Goal: Task Accomplishment & Management: Manage account settings

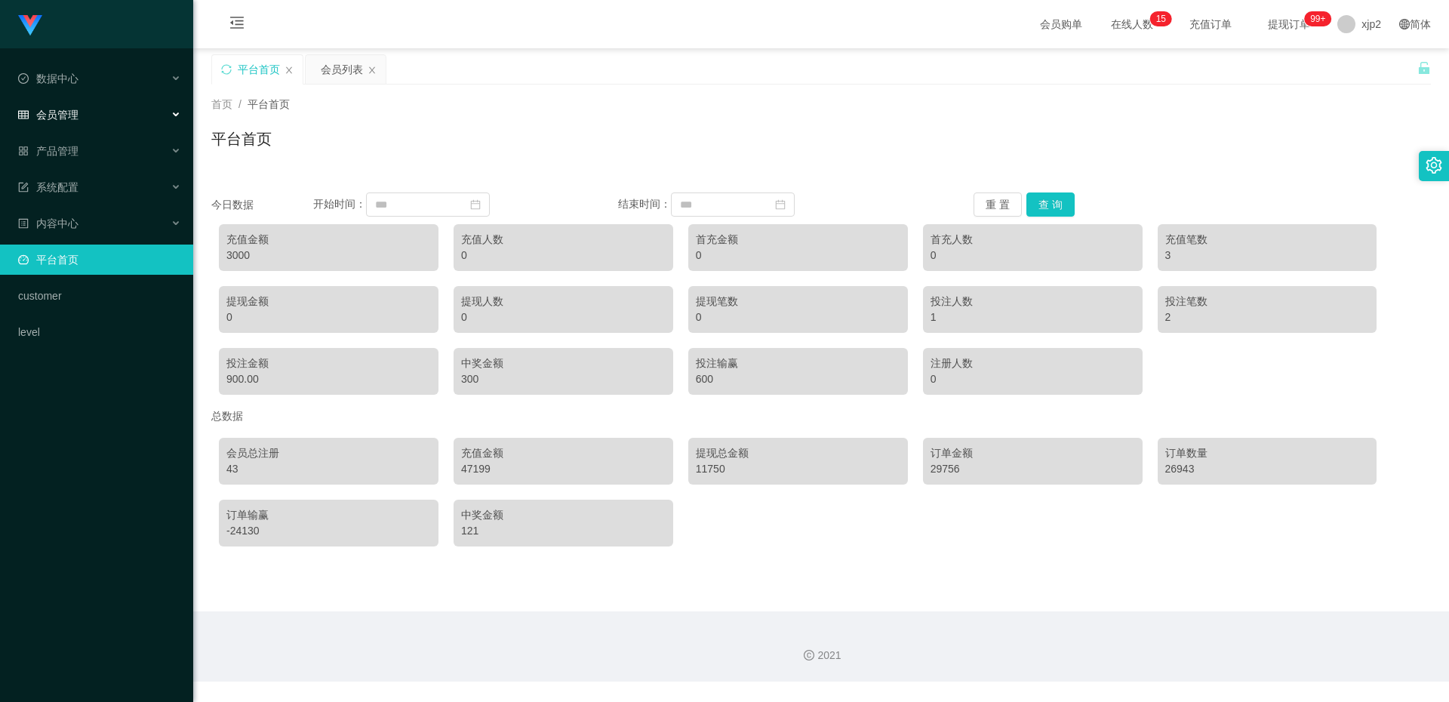
click at [67, 116] on span "会员管理" at bounding box center [48, 115] width 60 height 12
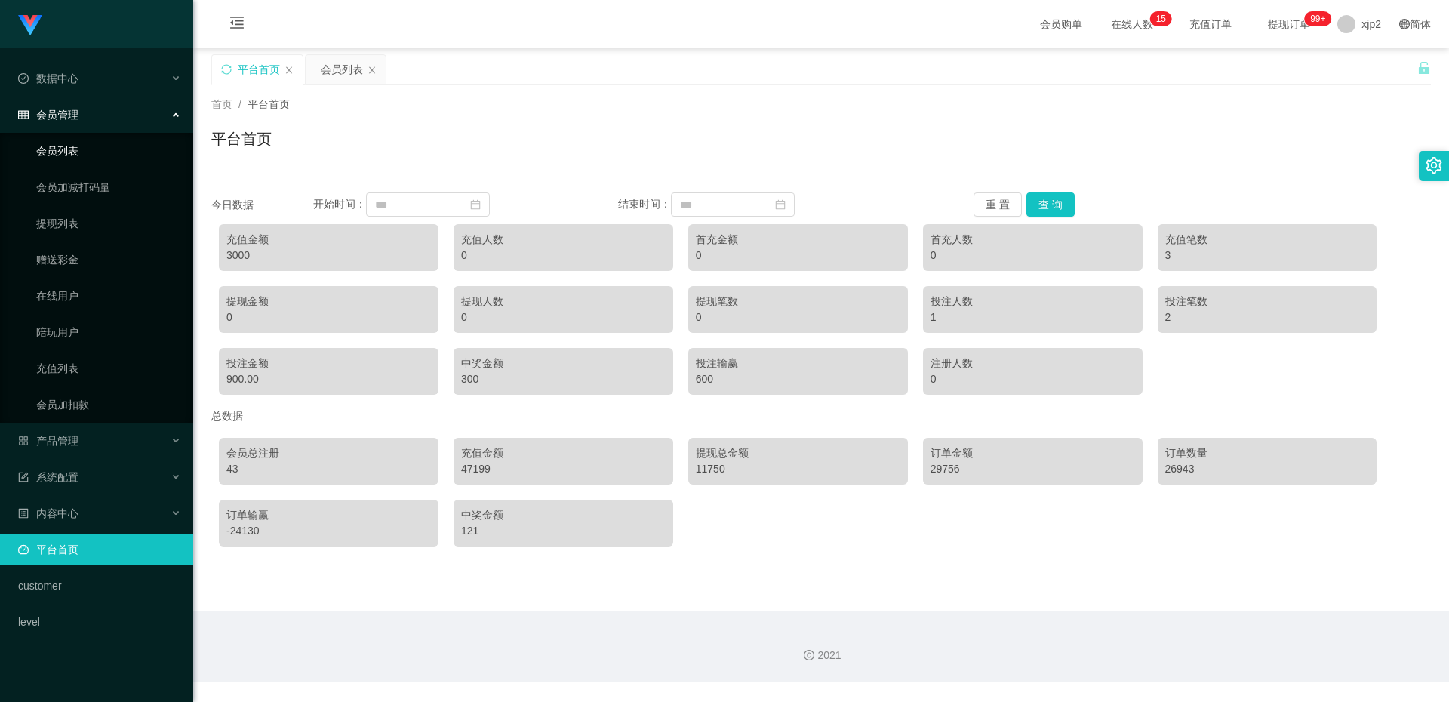
click at [78, 150] on link "会员列表" at bounding box center [108, 151] width 145 height 30
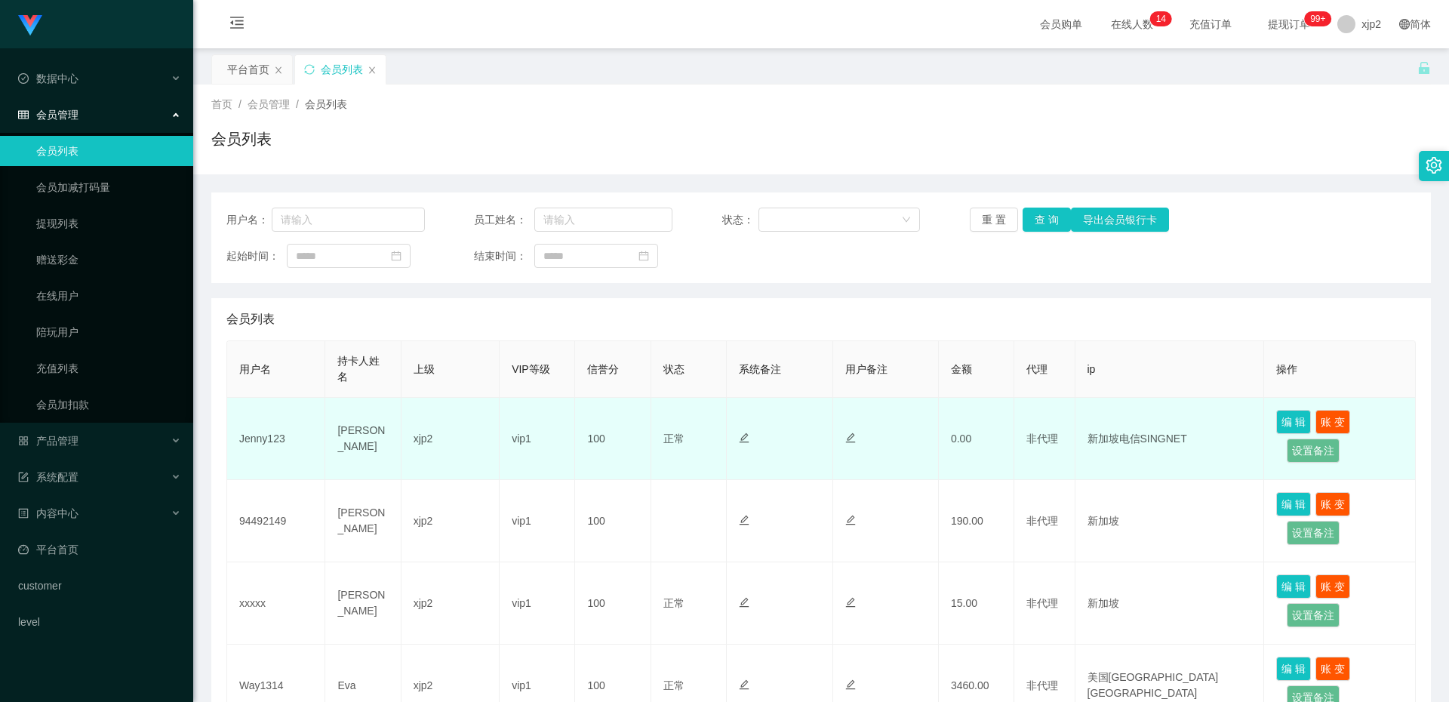
click at [267, 442] on td "Jenny123" at bounding box center [276, 439] width 98 height 82
copy td "Jenny123"
